Goal: Transaction & Acquisition: Purchase product/service

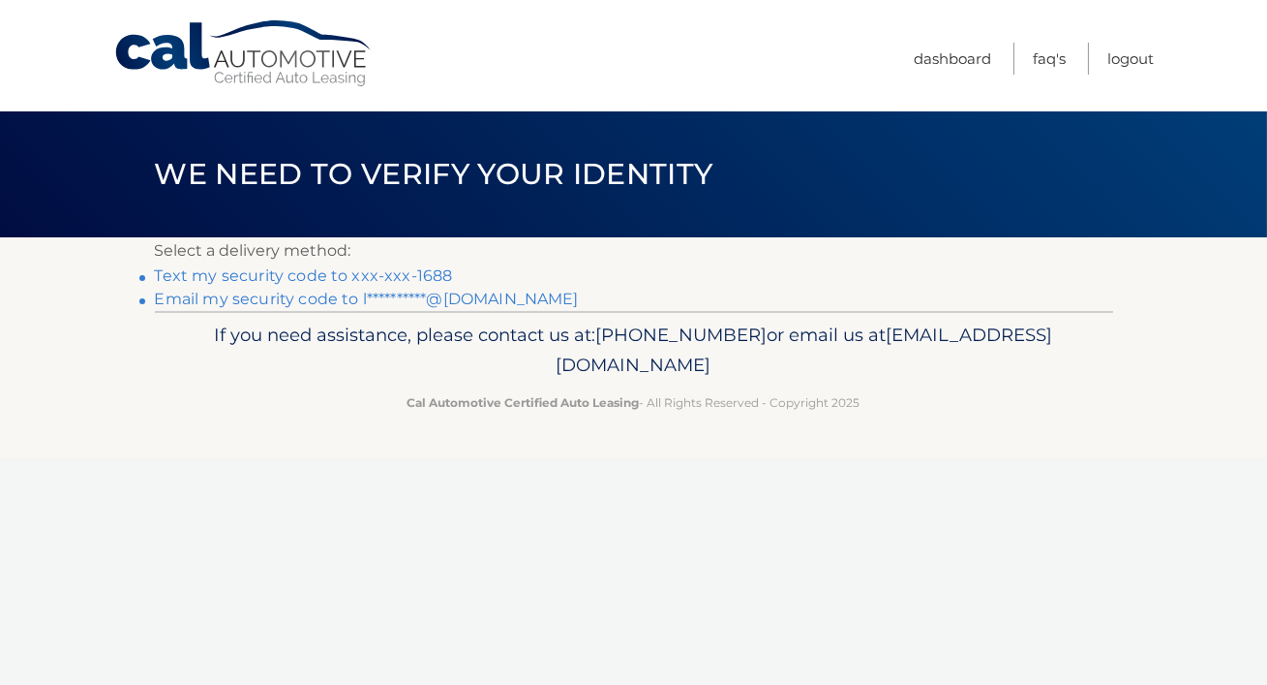
click at [322, 274] on link "Text my security code to xxx-xxx-1688" at bounding box center [304, 275] width 298 height 18
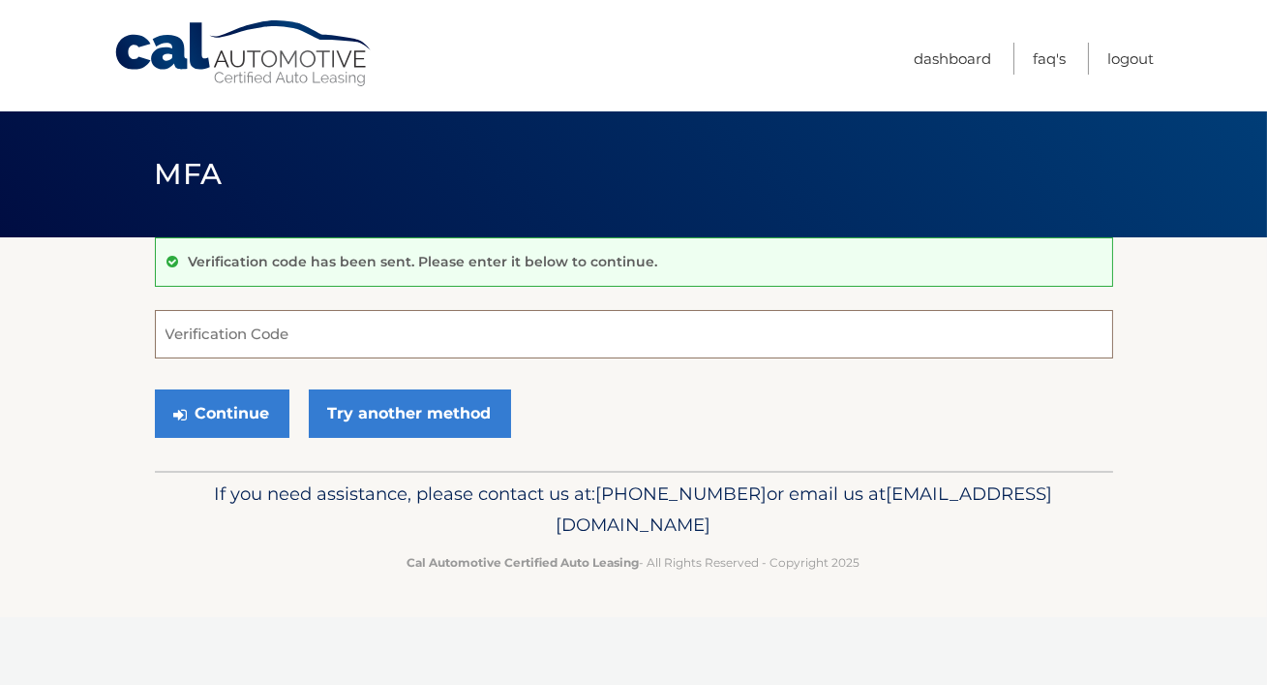
click at [312, 339] on input "Verification Code" at bounding box center [634, 334] width 959 height 48
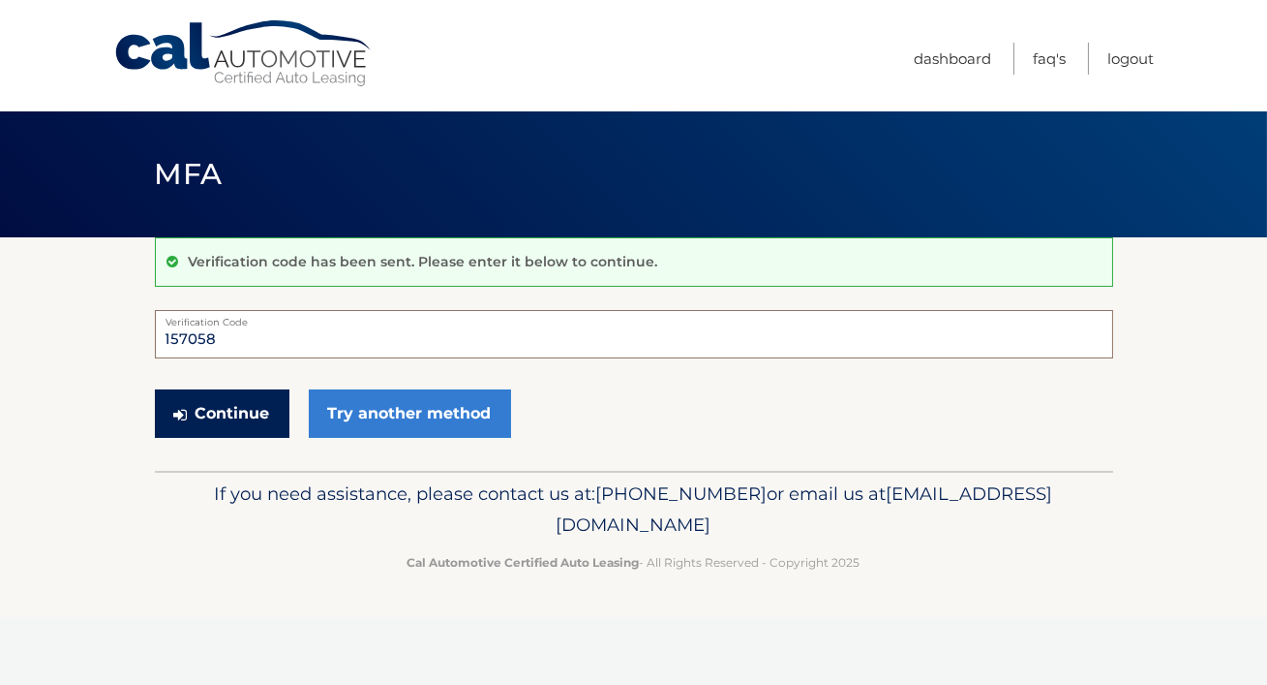
type input "157058"
click at [255, 420] on button "Continue" at bounding box center [222, 413] width 135 height 48
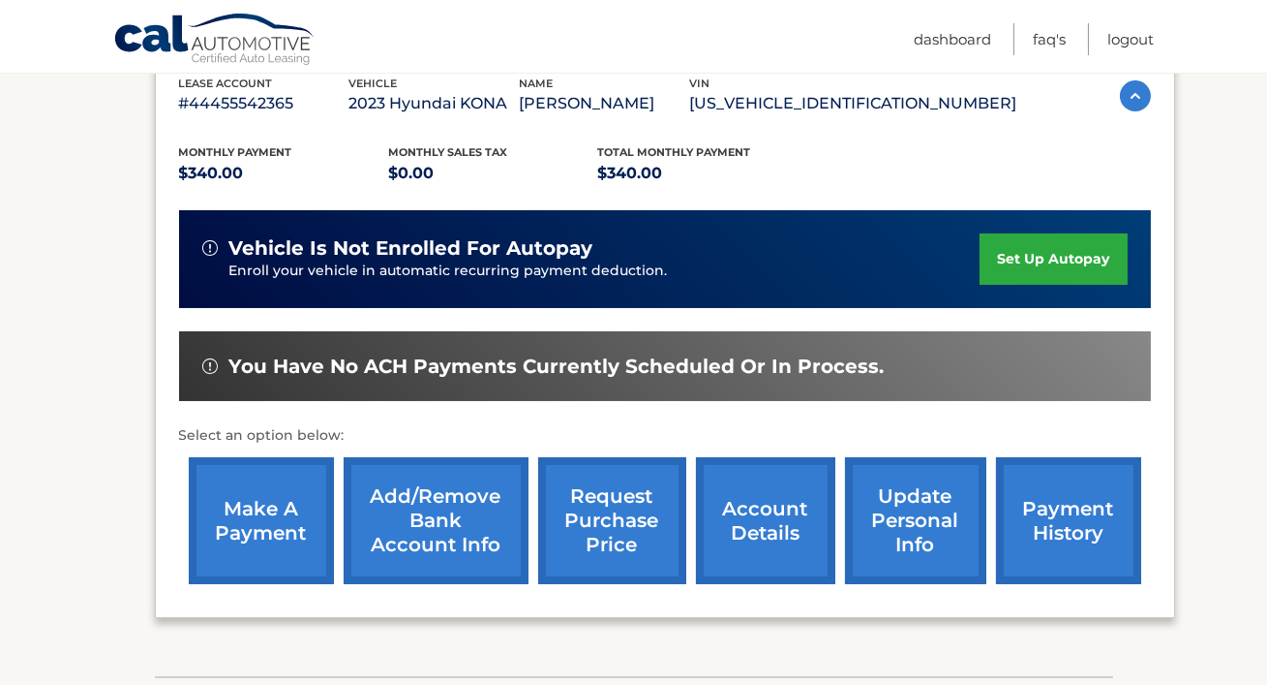
scroll to position [352, 0]
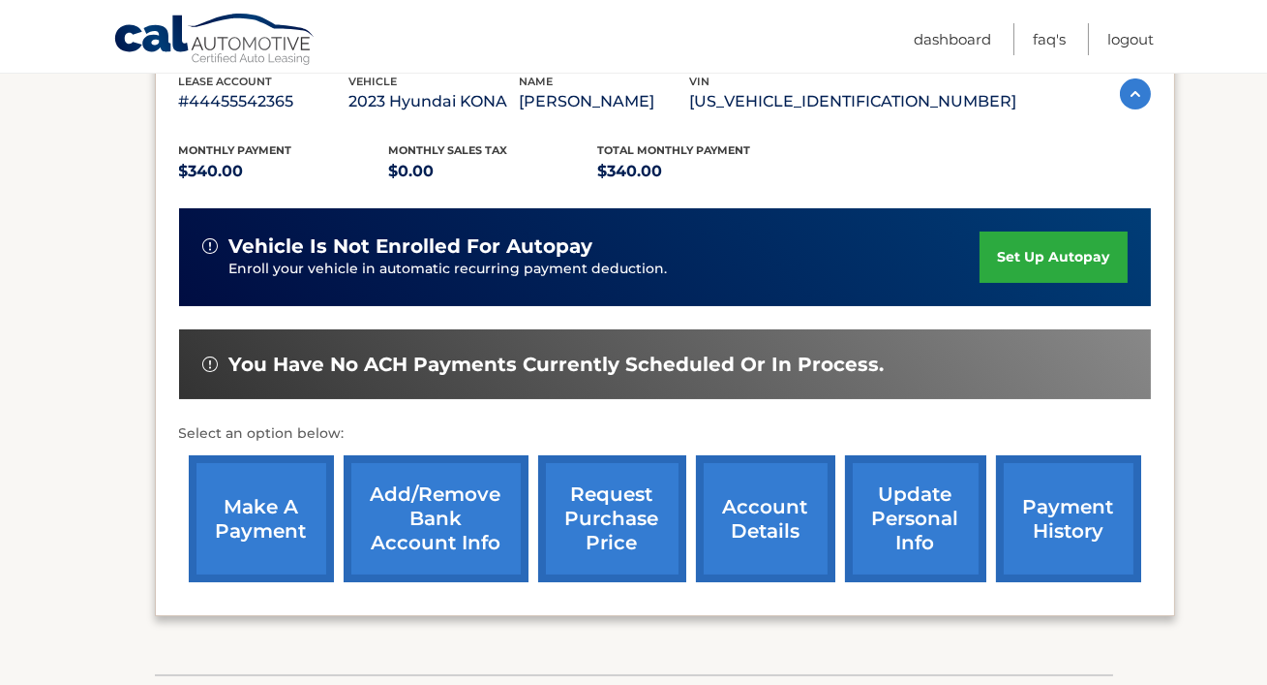
click at [278, 530] on link "make a payment" at bounding box center [261, 518] width 145 height 127
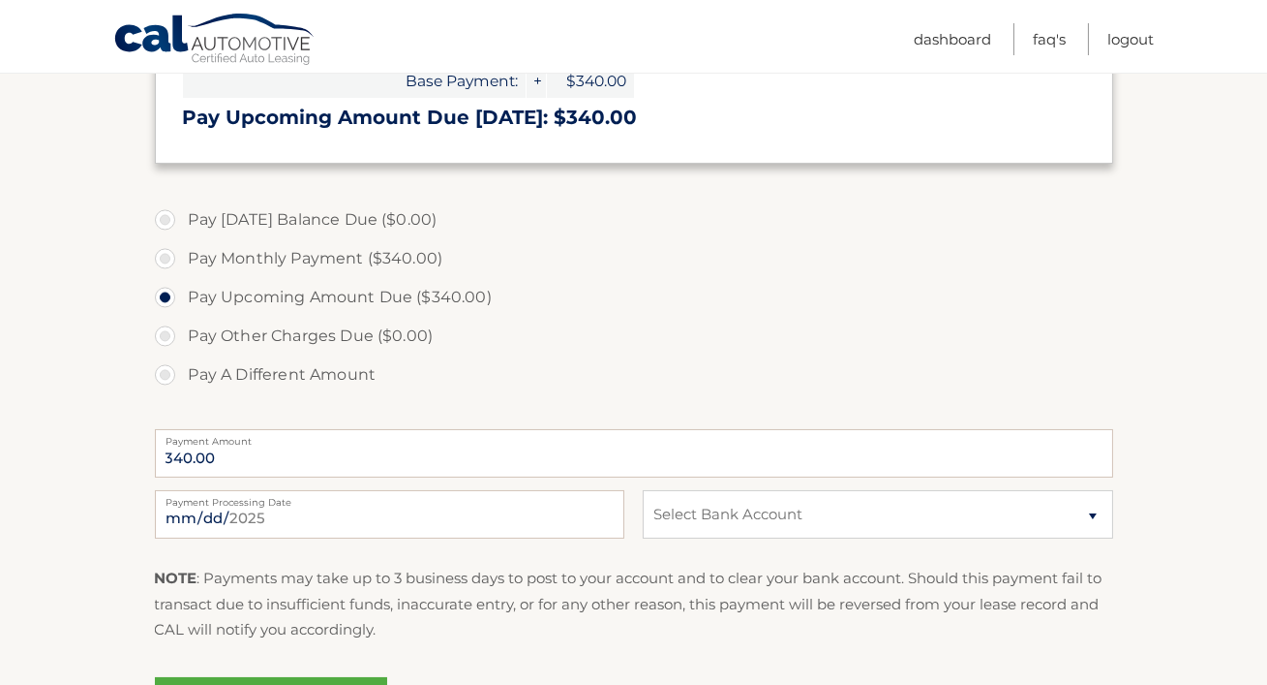
scroll to position [489, 0]
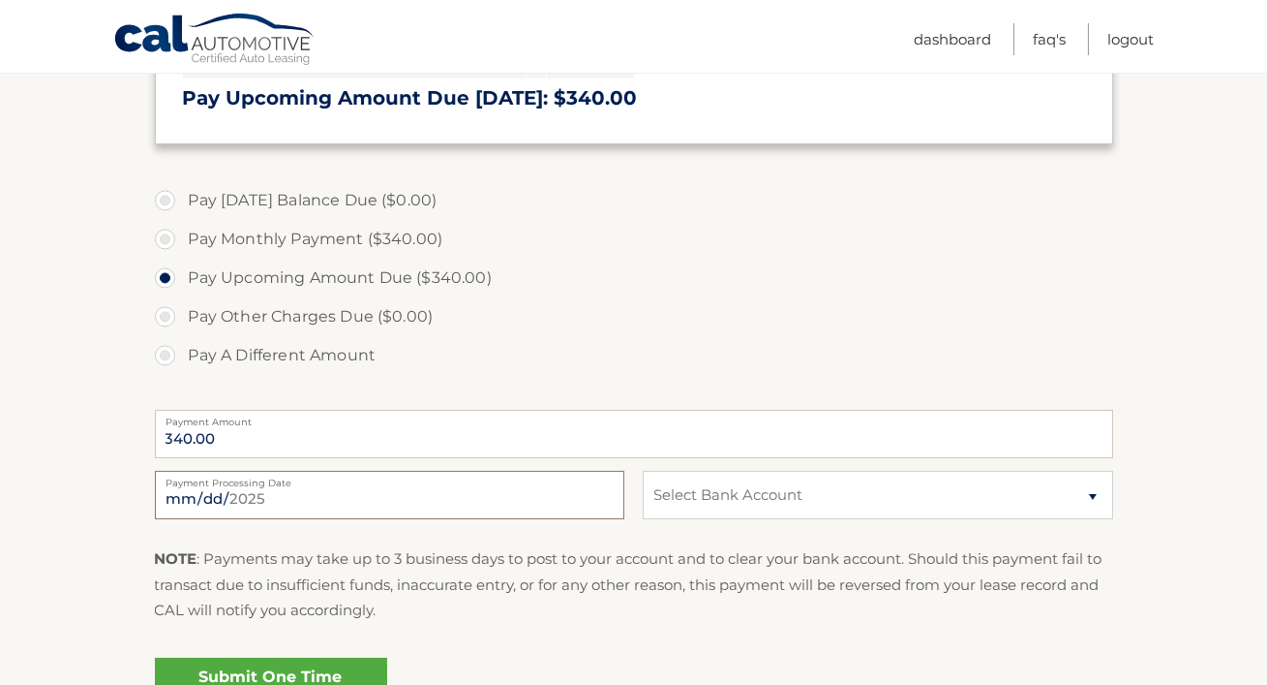
click at [276, 504] on input "2025-09-25" at bounding box center [390, 495] width 470 height 48
type input "2025-09-30"
click at [711, 508] on select "Select Bank Account Checking BANK OF AMERICA, N.A. *****9422 Checking BANK OF A…" at bounding box center [878, 495] width 470 height 48
select select "OTU1MDg4YjctZDU3OC00MGZjLTllYWYtOTgzMjZmMGVjNTZk"
click at [643, 475] on select "Select Bank Account Checking BANK OF AMERICA, N.A. *****9422 Checking BANK OF A…" at bounding box center [878, 495] width 470 height 48
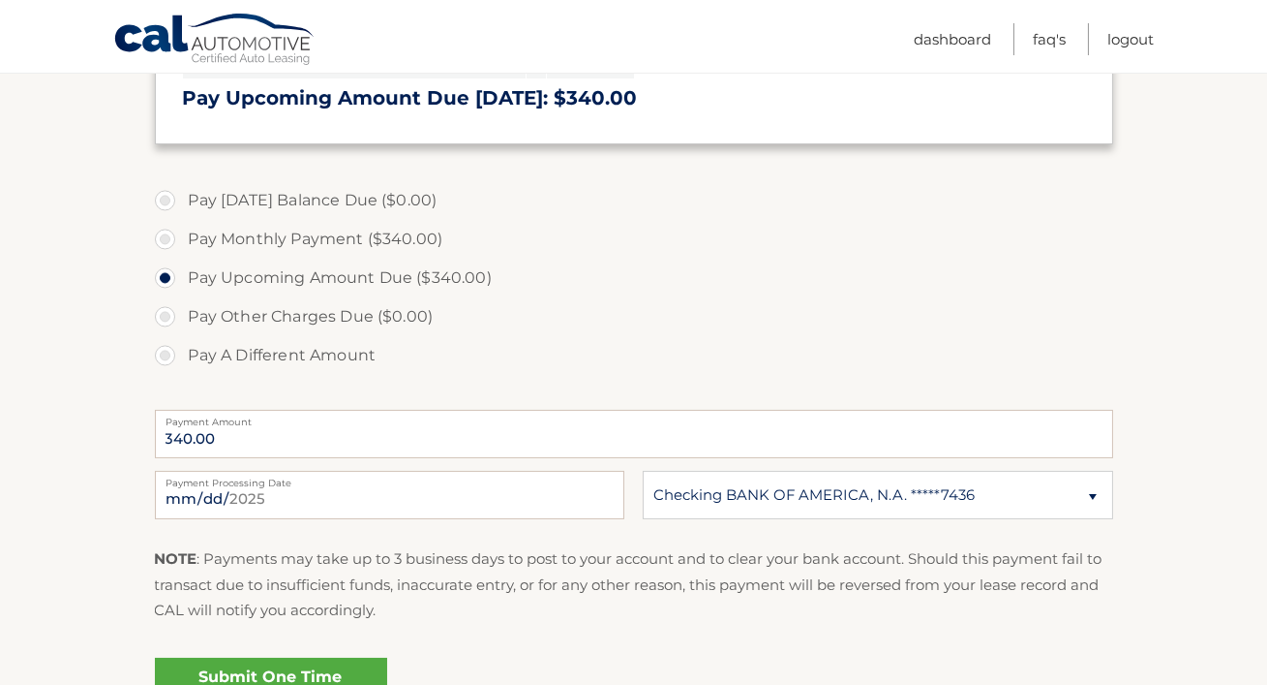
click at [684, 375] on label "Pay A Different Amount" at bounding box center [634, 355] width 959 height 39
click at [182, 367] on input "Pay A Different Amount" at bounding box center [172, 351] width 19 height 31
radio input "true"
click at [172, 276] on label "Pay Upcoming Amount Due ($340.00)" at bounding box center [634, 278] width 959 height 39
click at [172, 276] on input "Pay Upcoming Amount Due ($340.00)" at bounding box center [172, 274] width 19 height 31
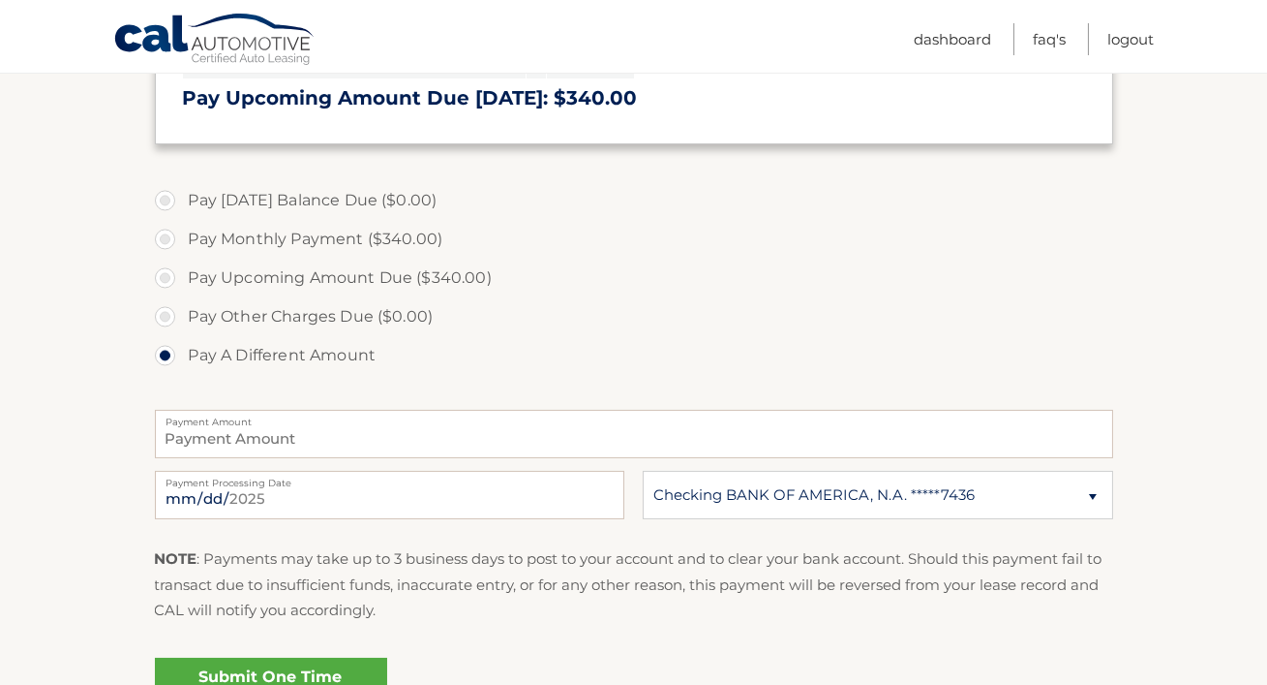
radio input "true"
type input "340.00"
click at [404, 547] on fieldset "Pay Today's Balance Due ($0.00) Pay Monthly Payment ($340.00) Pay Upcoming Amou…" at bounding box center [634, 461] width 959 height 572
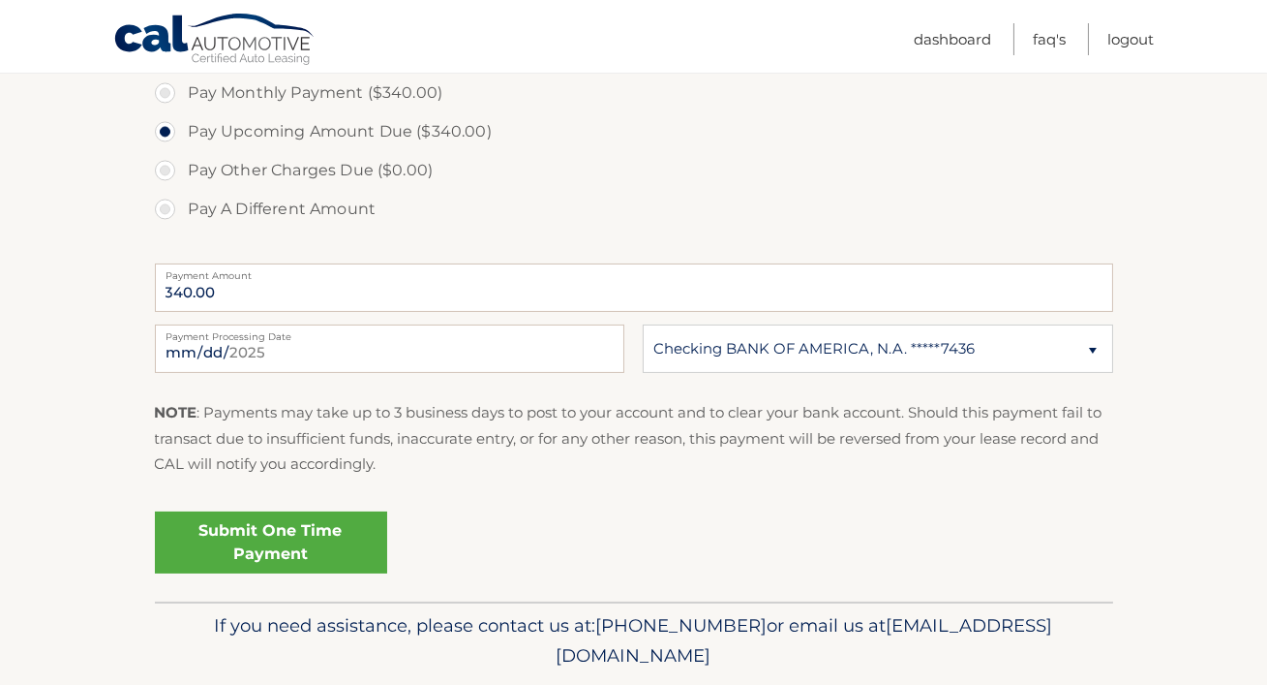
scroll to position [687, 0]
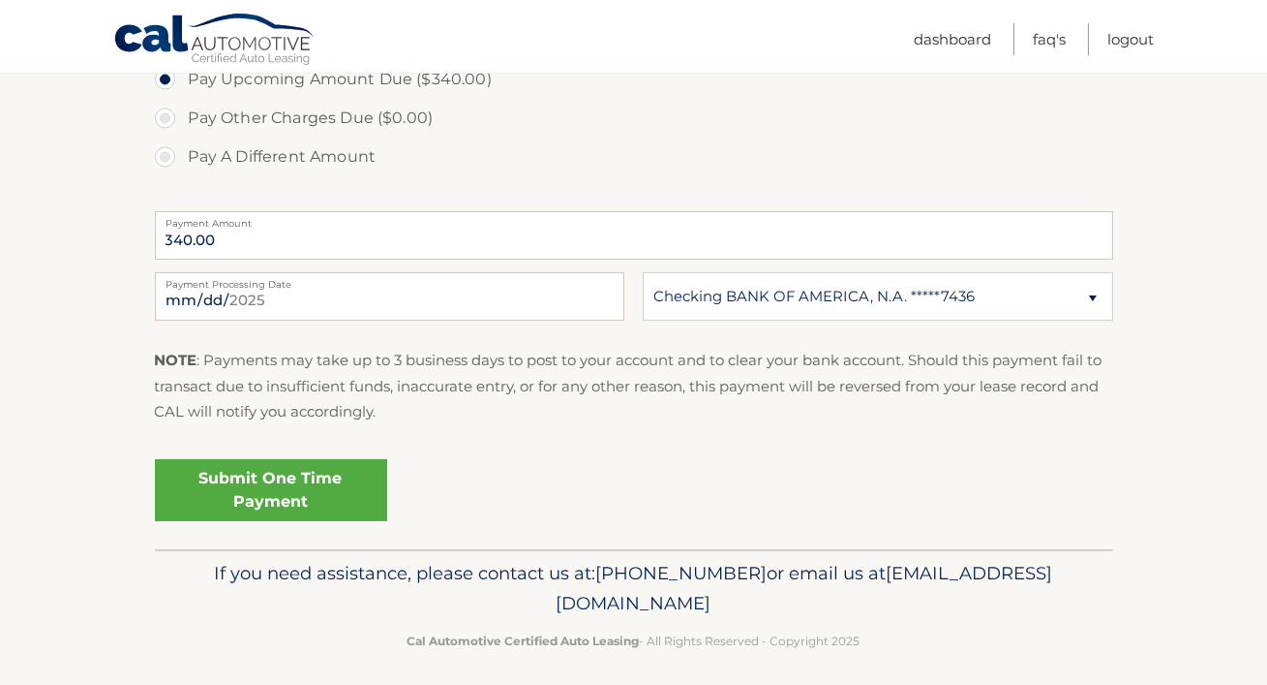
click at [314, 515] on link "Submit One Time Payment" at bounding box center [271, 490] width 232 height 62
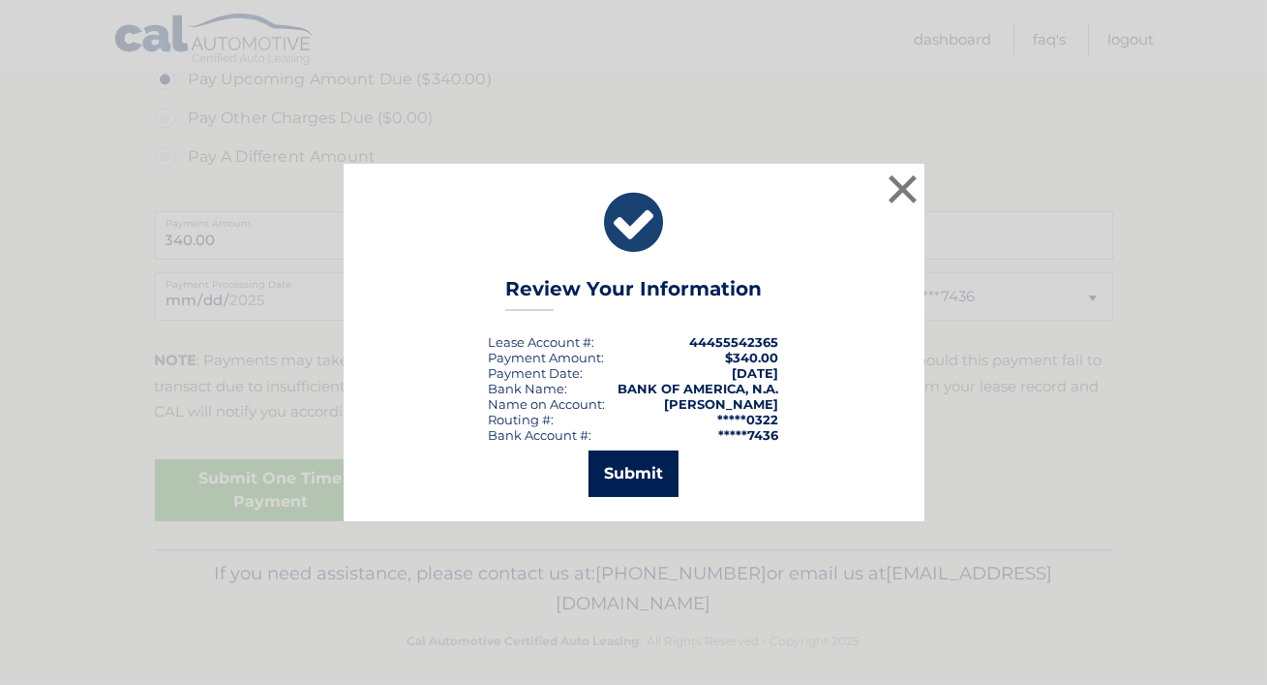
click at [602, 497] on button "Submit" at bounding box center [634, 473] width 90 height 46
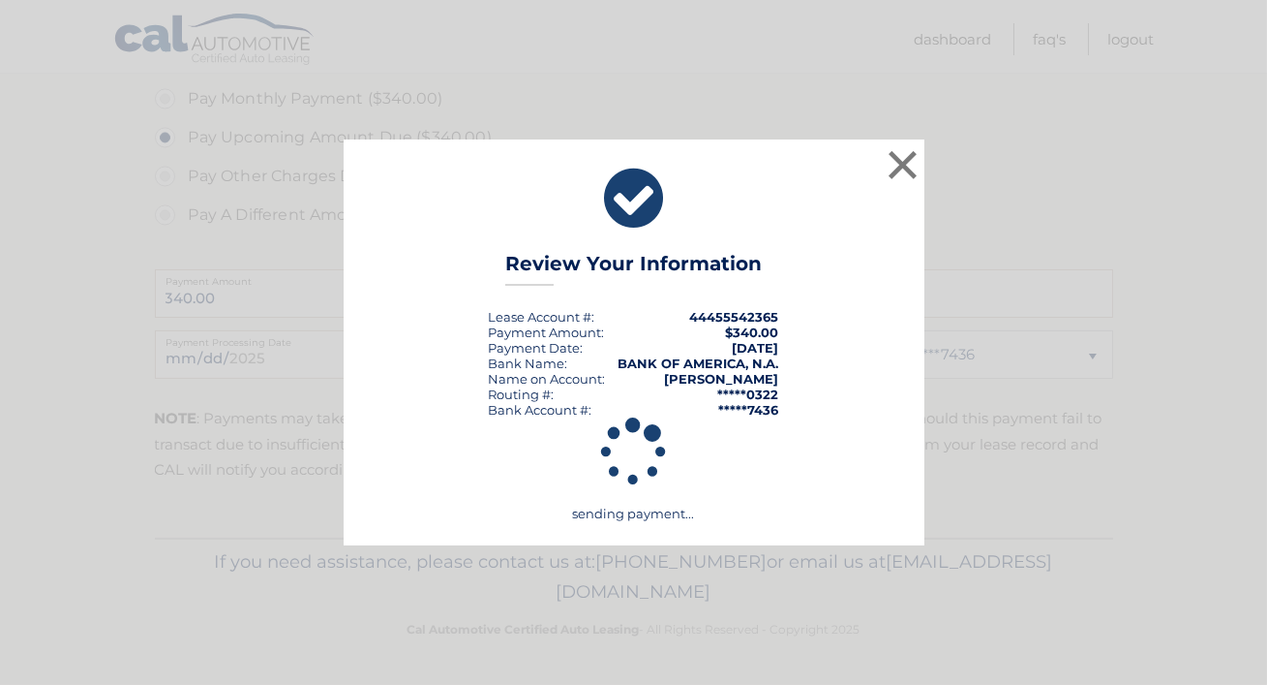
scroll to position [653, 0]
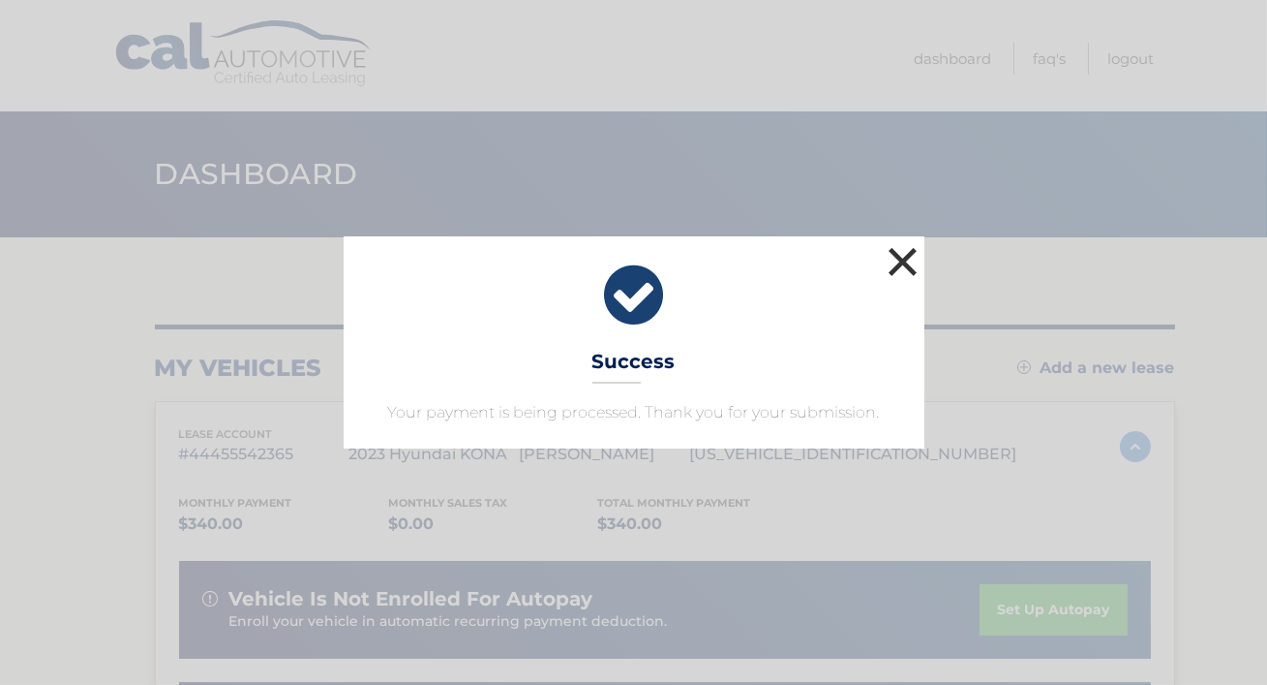
click at [905, 242] on button "×" at bounding box center [903, 261] width 39 height 39
